Goal: Find specific page/section: Find specific page/section

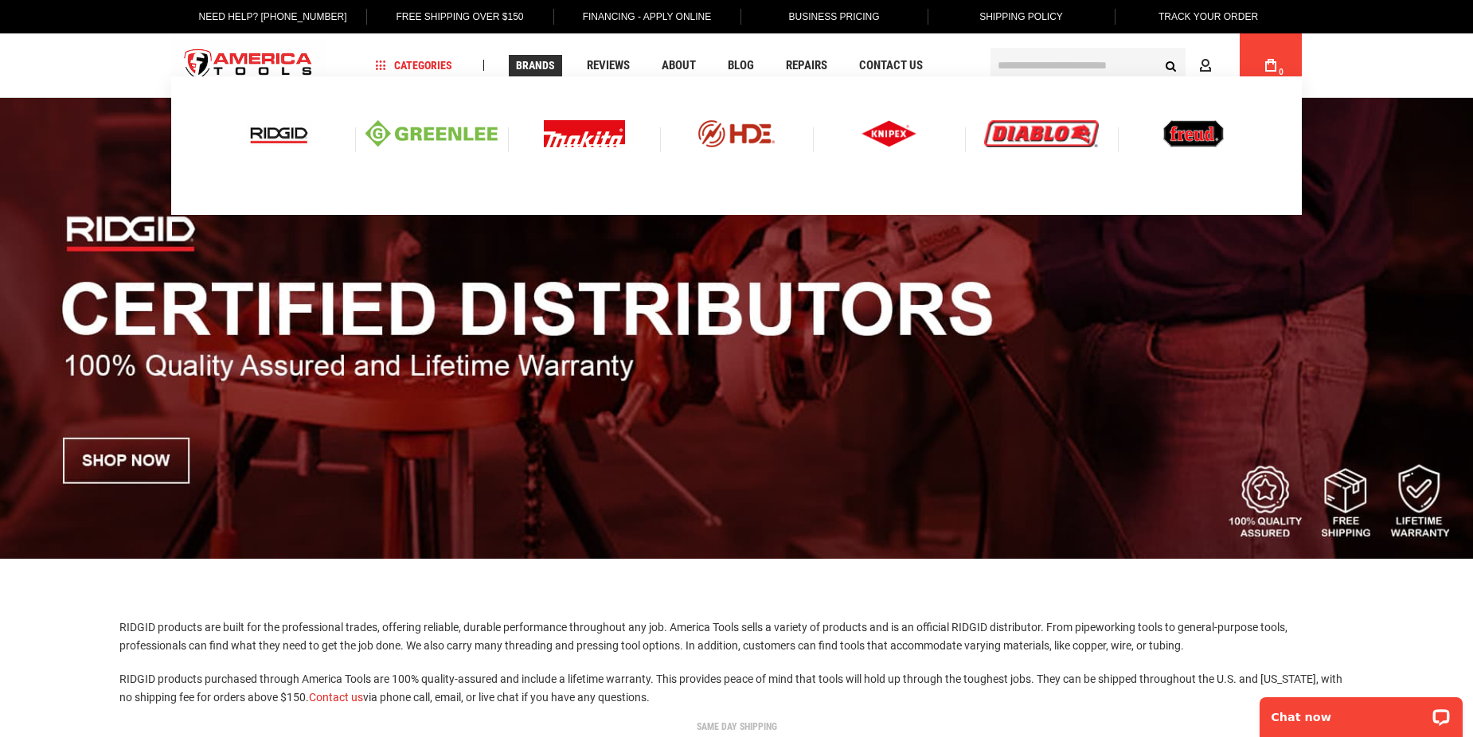
click at [291, 134] on img at bounding box center [279, 133] width 66 height 27
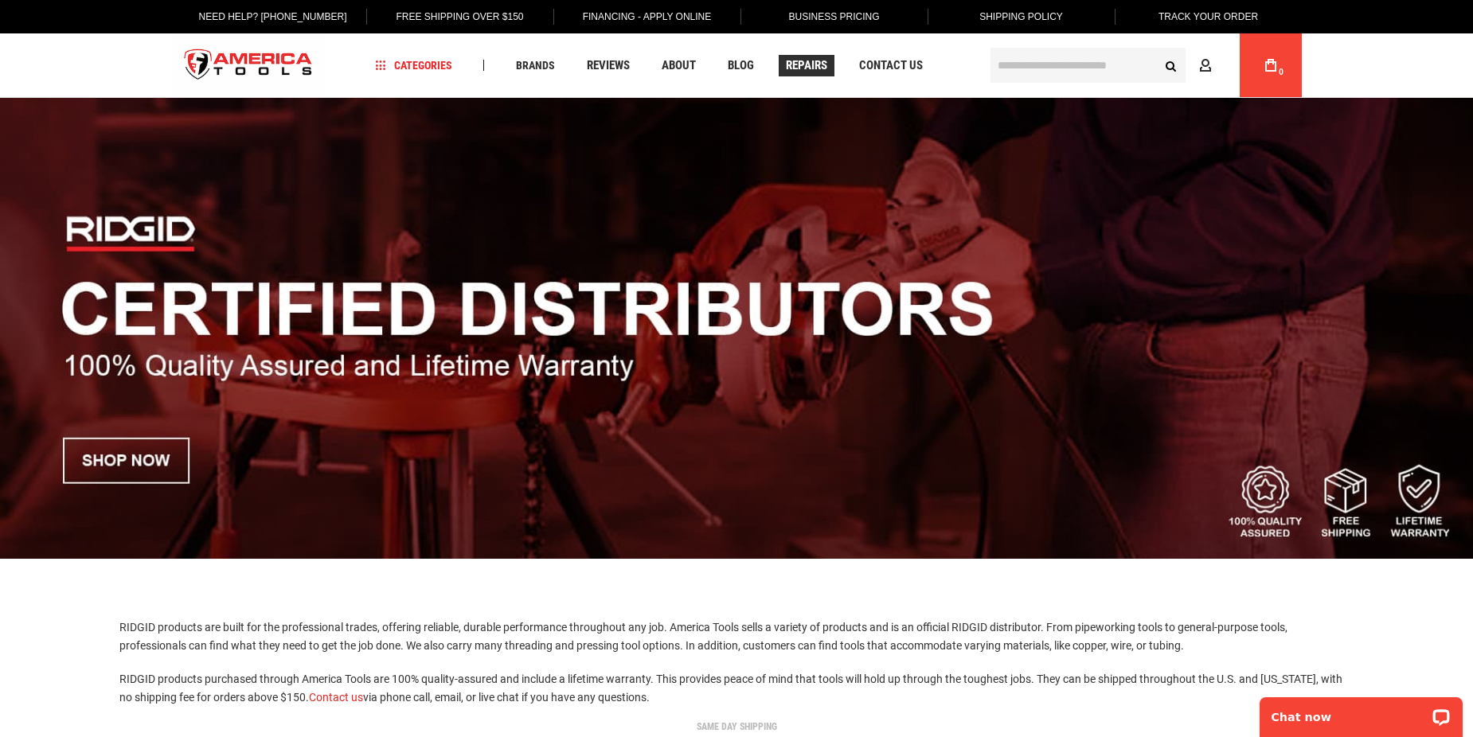
click at [794, 70] on span "Repairs" at bounding box center [806, 66] width 41 height 12
